Goal: Task Accomplishment & Management: Complete application form

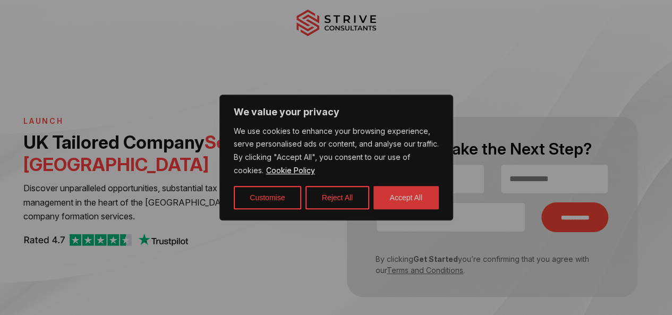
click at [393, 196] on button "Accept All" at bounding box center [406, 197] width 65 height 23
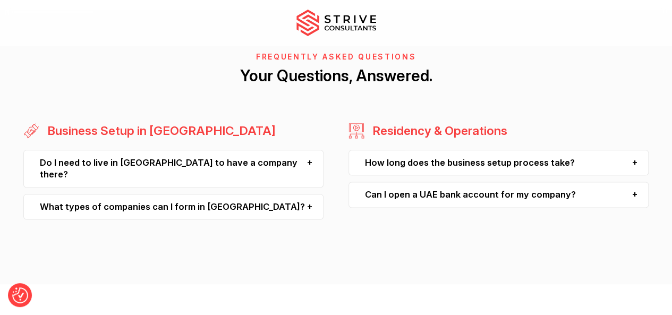
scroll to position [2604, 0]
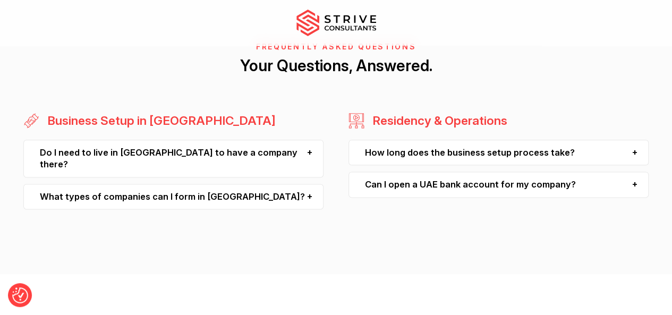
drag, startPoint x: 504, startPoint y: 172, endPoint x: 497, endPoint y: 172, distance: 6.9
click at [635, 166] on div "How long does the business setup process take?" at bounding box center [499, 153] width 300 height 26
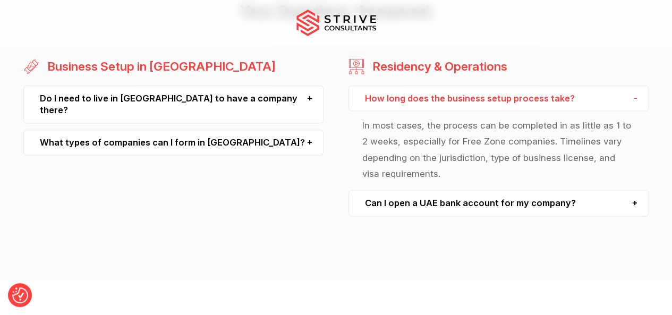
scroll to position [2710, 0]
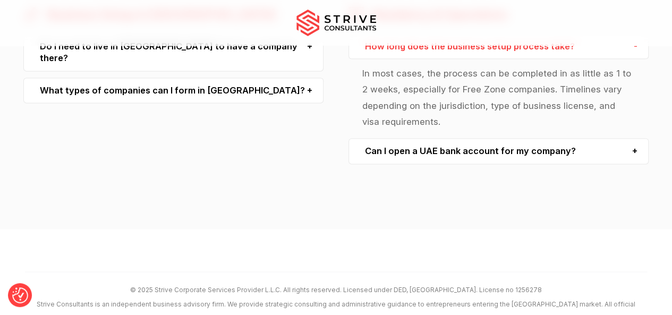
click at [498, 164] on div "Can I open a UAE bank account for my company?" at bounding box center [499, 151] width 300 height 26
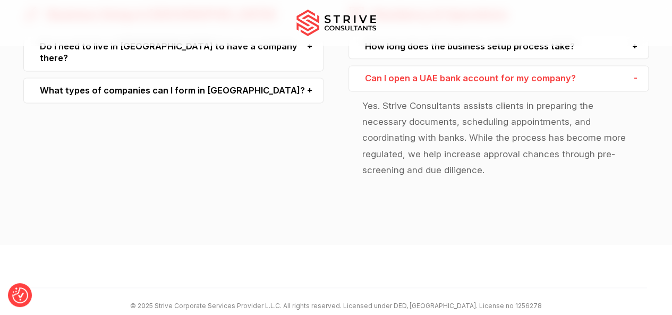
click at [261, 70] on div "Do I need to live in [GEOGRAPHIC_DATA] to have a company there?" at bounding box center [173, 52] width 300 height 38
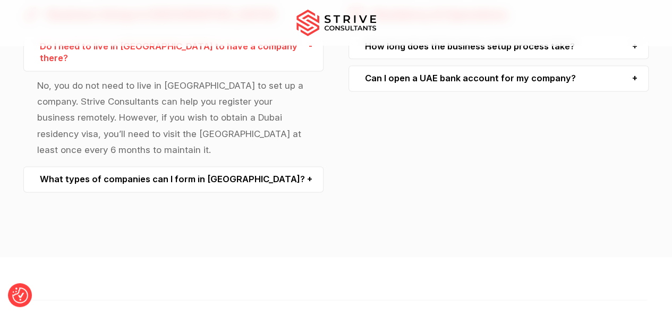
click at [210, 166] on div "What types of companies can I form in [GEOGRAPHIC_DATA]?" at bounding box center [173, 179] width 300 height 26
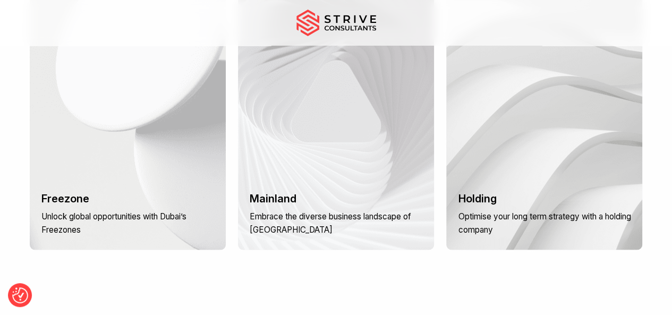
scroll to position [934, 0]
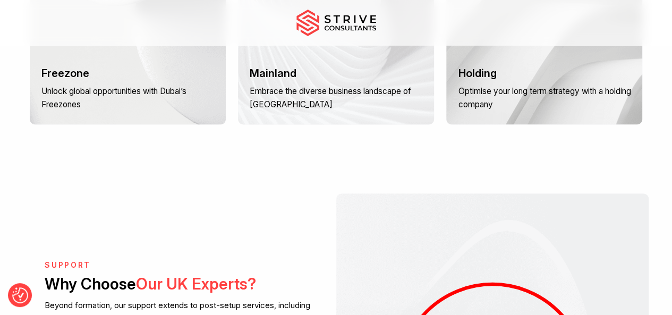
drag, startPoint x: 153, startPoint y: 108, endPoint x: 157, endPoint y: 113, distance: 6.1
click at [155, 111] on p "Unlock global opportunities with Dubai’s Freezones" at bounding box center [129, 97] width 176 height 27
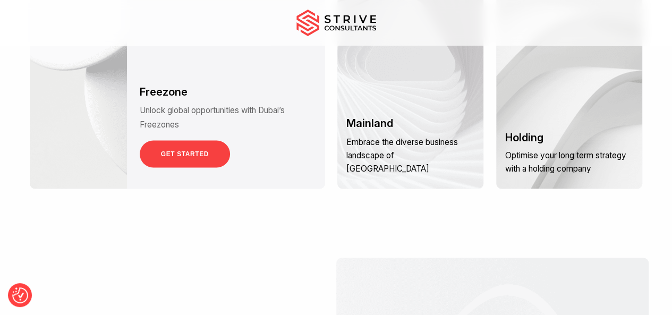
scroll to position [775, 0]
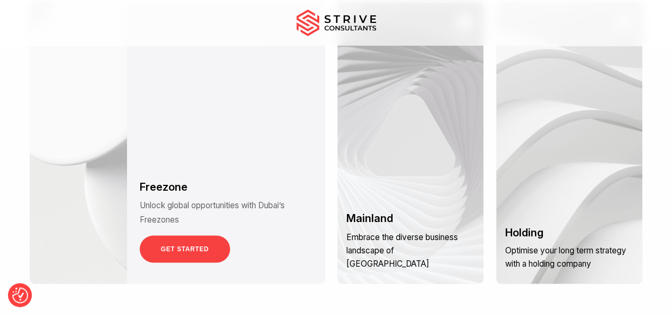
click at [230, 262] on link "GET STARTED" at bounding box center [185, 248] width 90 height 27
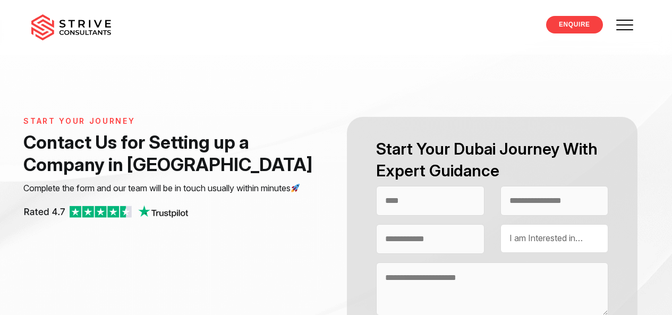
select select "Contact form"
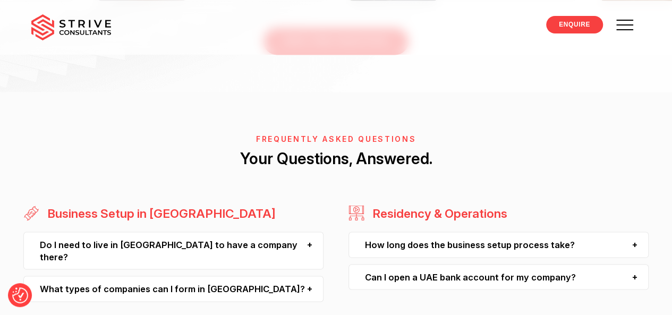
scroll to position [1010, 0]
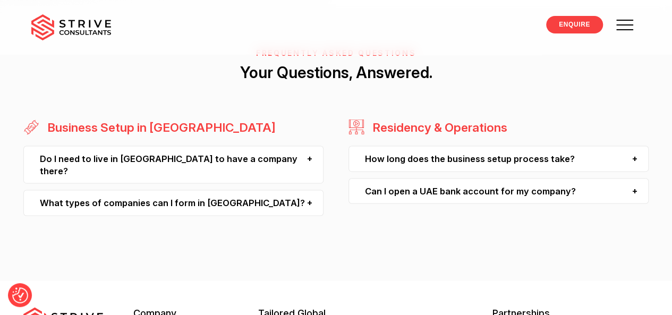
click at [288, 199] on div "What types of companies can I form in [GEOGRAPHIC_DATA]?" at bounding box center [173, 203] width 300 height 26
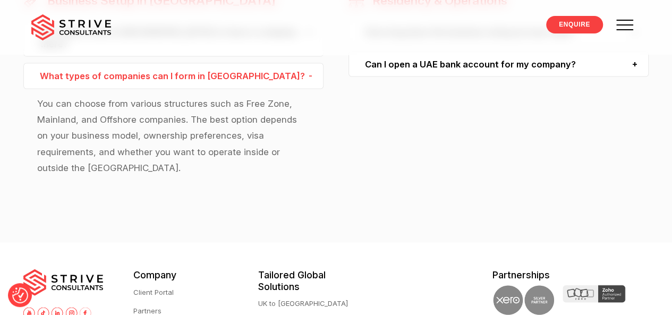
scroll to position [1289, 0]
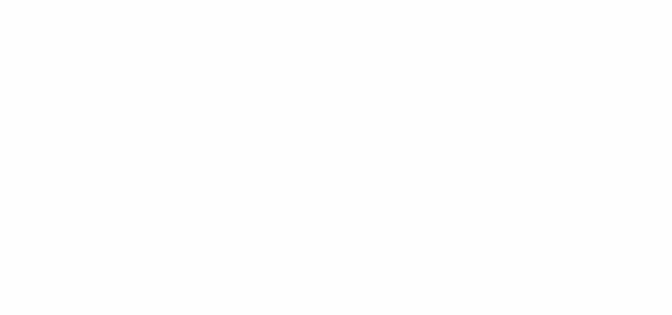
select select "Contact form"
